Goal: Information Seeking & Learning: Learn about a topic

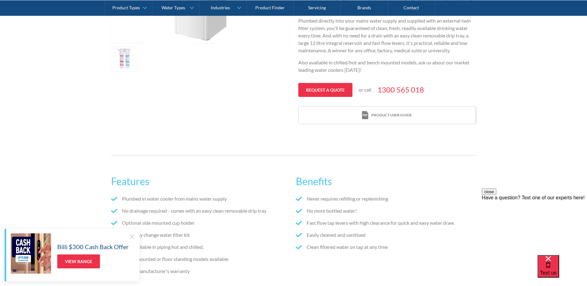
scroll to position [216, 0]
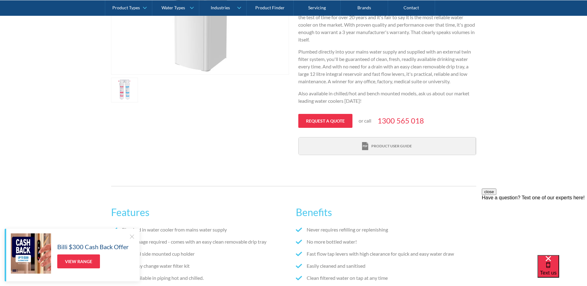
click at [386, 144] on div "Product user guide" at bounding box center [391, 146] width 41 height 6
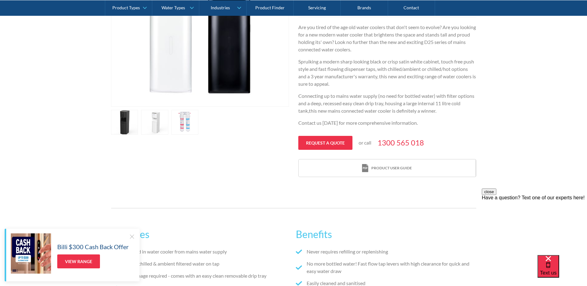
scroll to position [216, 0]
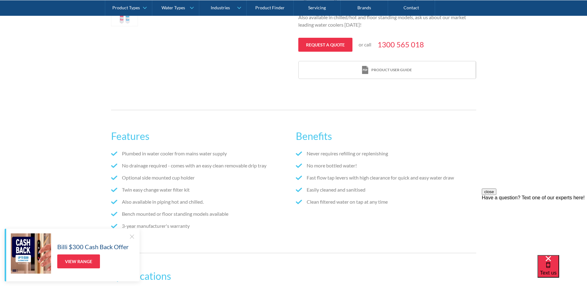
scroll to position [309, 0]
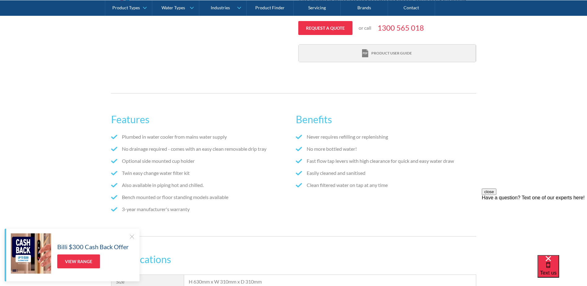
click at [386, 53] on div "Product user guide" at bounding box center [391, 53] width 41 height 6
